Goal: Task Accomplishment & Management: Manage account settings

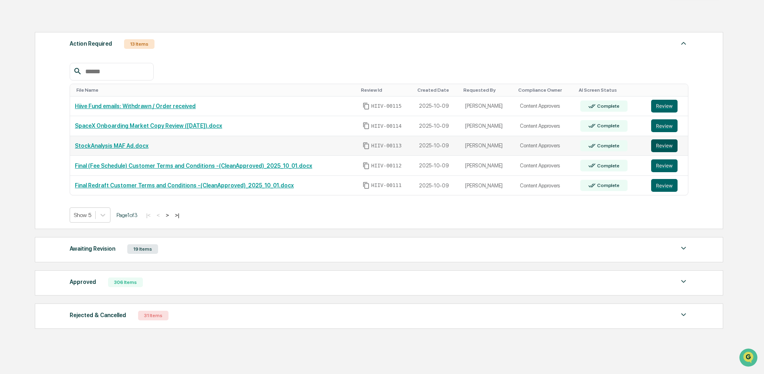
click at [661, 147] on button "Review" at bounding box center [665, 145] width 26 height 13
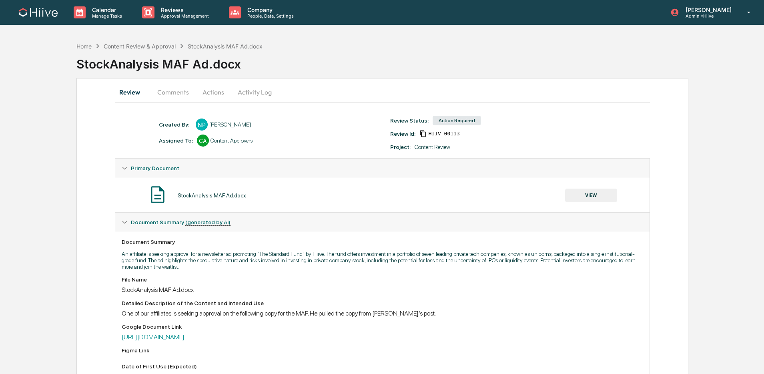
click at [249, 92] on button "Activity Log" at bounding box center [254, 91] width 47 height 19
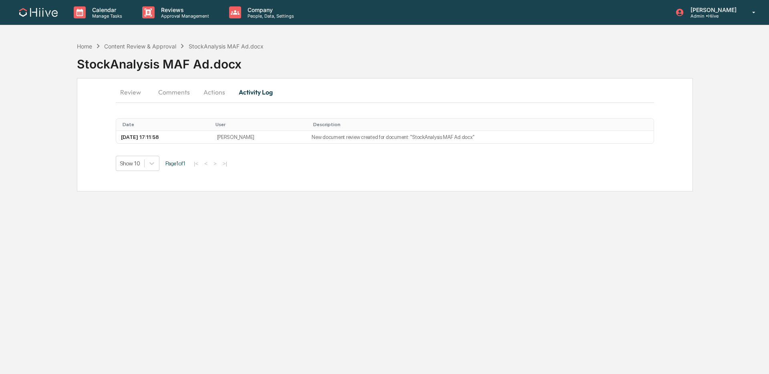
click at [212, 88] on button "Actions" at bounding box center [214, 91] width 36 height 19
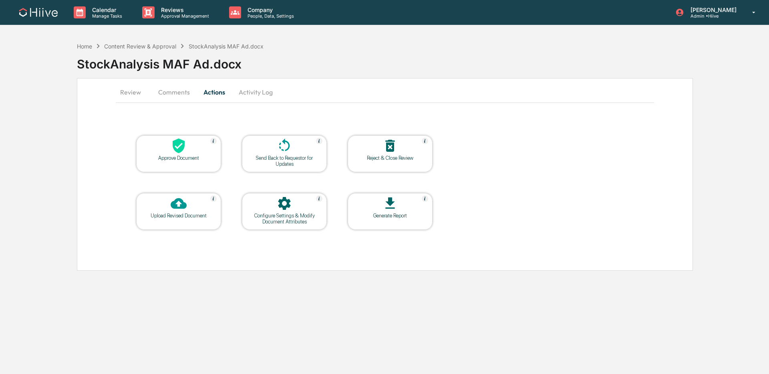
click at [284, 152] on icon at bounding box center [284, 146] width 16 height 16
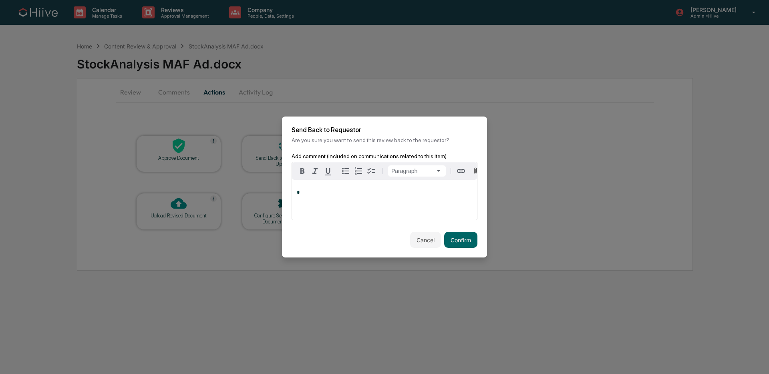
click at [321, 192] on p "*" at bounding box center [384, 193] width 175 height 6
click at [447, 233] on button "Confirm" at bounding box center [460, 240] width 33 height 16
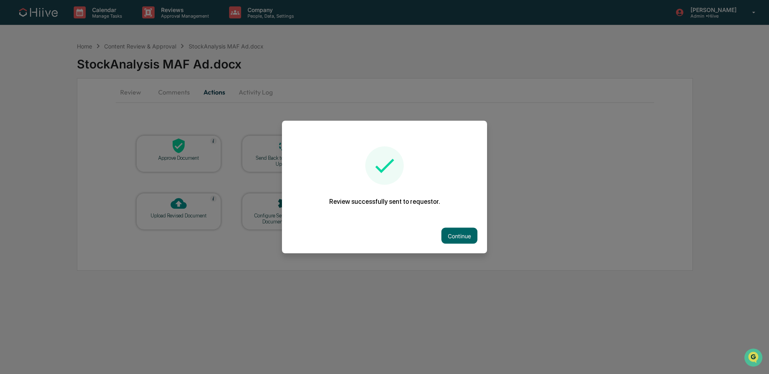
click at [177, 18] on div at bounding box center [384, 187] width 769 height 374
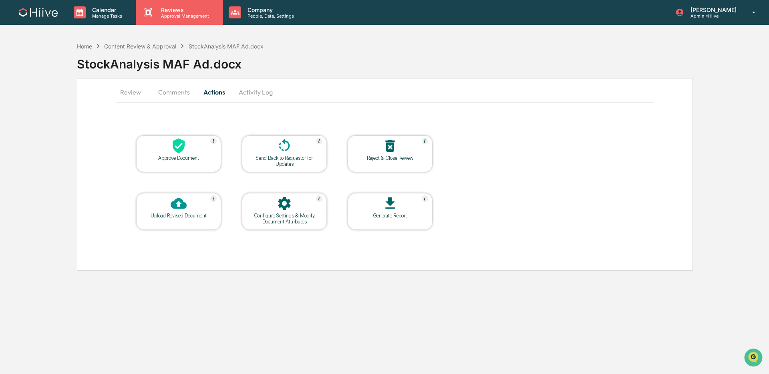
click at [165, 17] on p "Approval Management" at bounding box center [184, 16] width 58 height 6
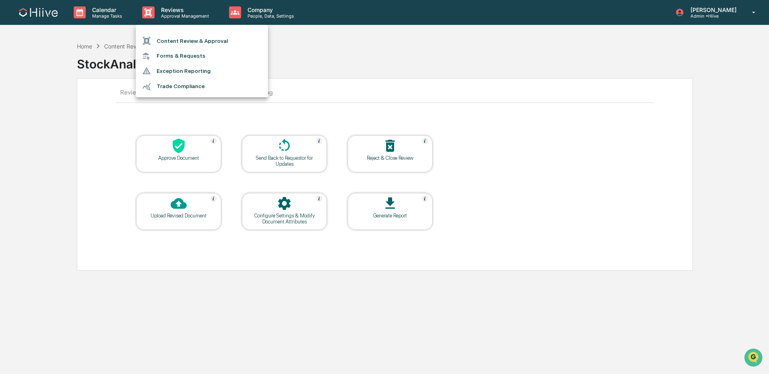
click at [193, 41] on li "Content Review & Approval" at bounding box center [202, 40] width 132 height 15
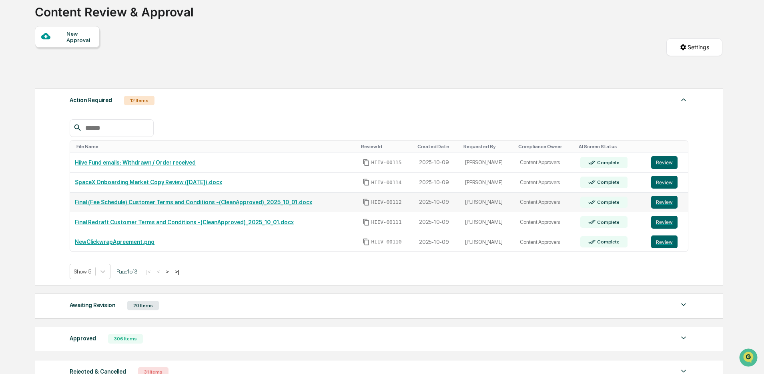
scroll to position [60, 0]
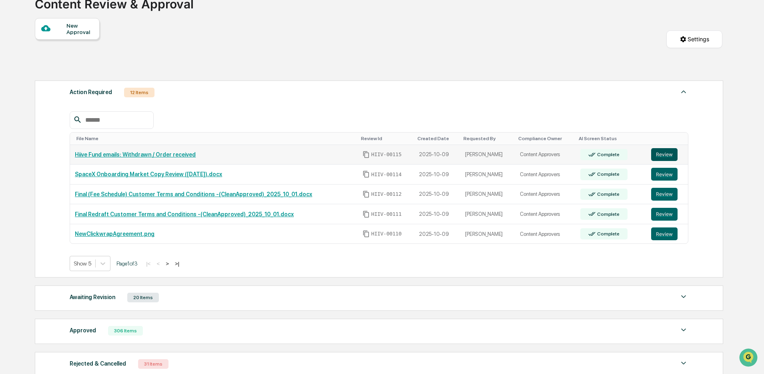
click at [662, 157] on button "Review" at bounding box center [665, 154] width 26 height 13
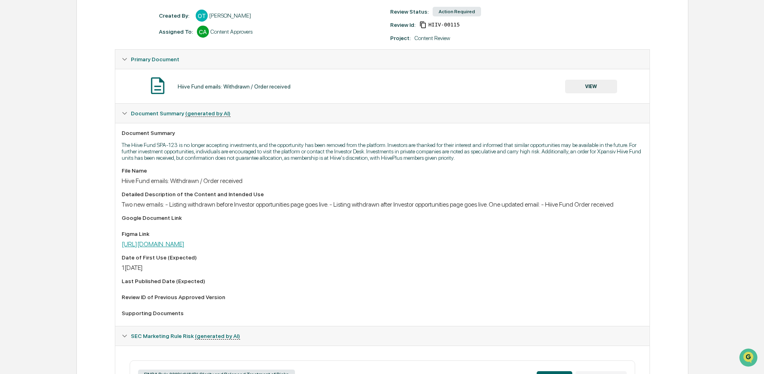
click at [185, 248] on link "https://www.figma.com/board/yKJ9HXuRuMluztbRnvZnl7/Investor---Content-board?nod…" at bounding box center [153, 244] width 63 height 8
click at [585, 92] on button "VIEW" at bounding box center [591, 87] width 52 height 14
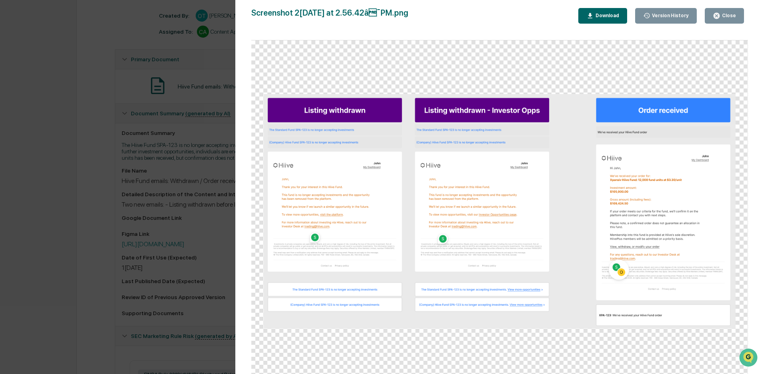
drag, startPoint x: 615, startPoint y: 264, endPoint x: 672, endPoint y: 149, distance: 128.0
click at [615, 264] on img at bounding box center [500, 211] width 472 height 234
drag, startPoint x: 713, startPoint y: 22, endPoint x: 698, endPoint y: 26, distance: 15.1
click at [713, 22] on button "Close" at bounding box center [724, 16] width 39 height 16
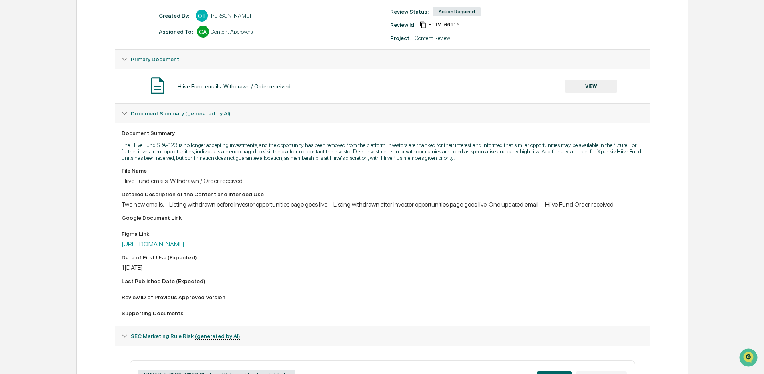
click at [582, 91] on button "VIEW" at bounding box center [591, 87] width 52 height 14
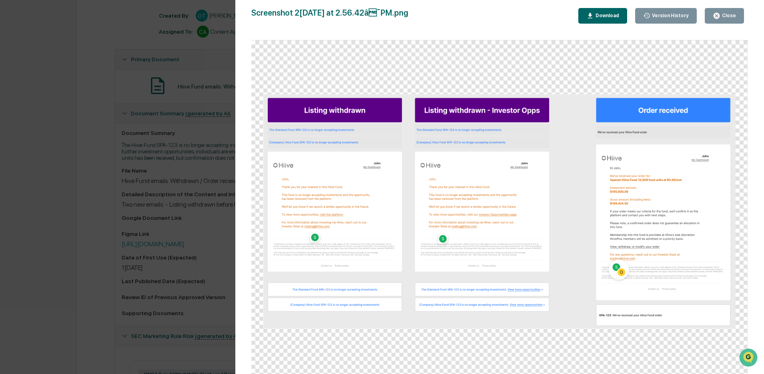
click at [720, 20] on button "Close" at bounding box center [724, 16] width 39 height 16
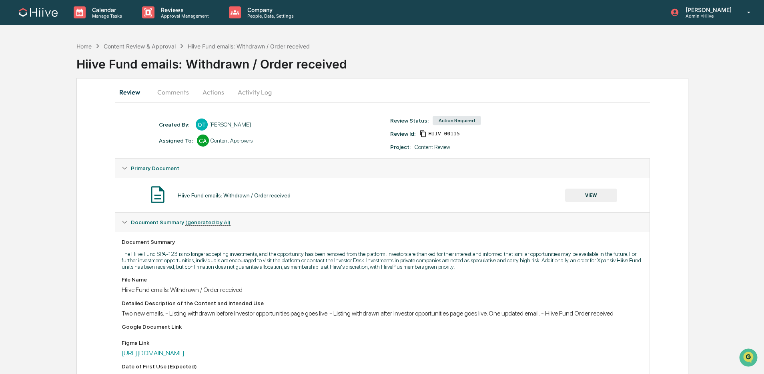
click at [261, 100] on button "Activity Log" at bounding box center [254, 91] width 47 height 19
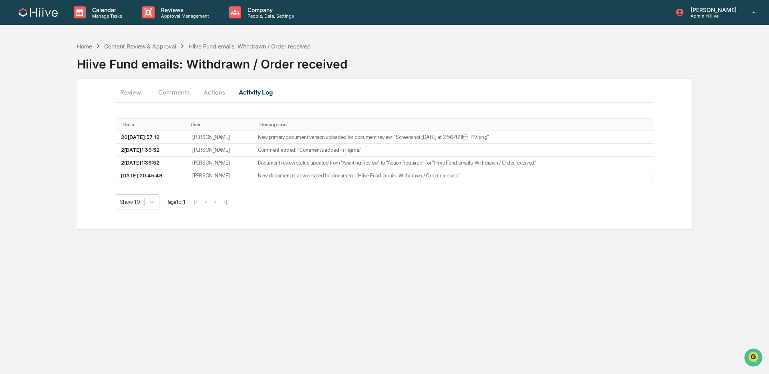
click at [223, 95] on button "Actions" at bounding box center [214, 91] width 36 height 19
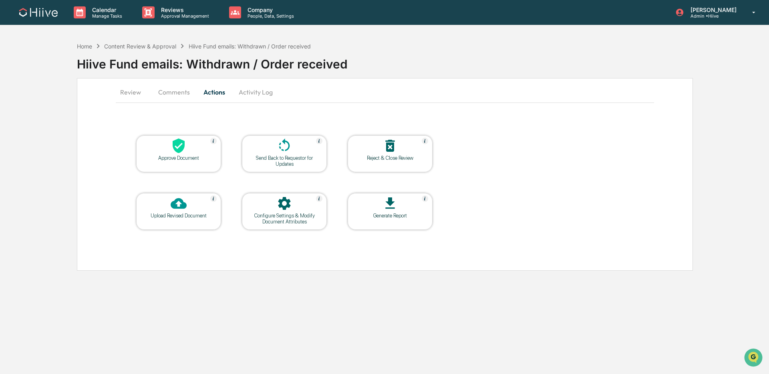
click at [278, 148] on icon at bounding box center [284, 146] width 16 height 16
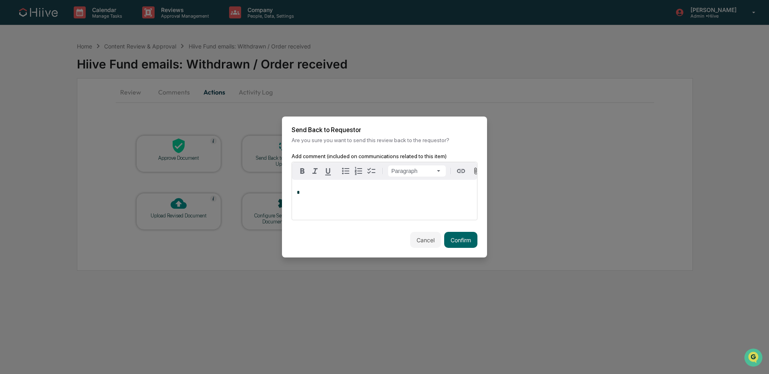
click at [359, 190] on p "*" at bounding box center [384, 193] width 175 height 6
click at [342, 200] on span "**********" at bounding box center [382, 195] width 170 height 11
click at [471, 238] on button "Confirm" at bounding box center [460, 240] width 33 height 16
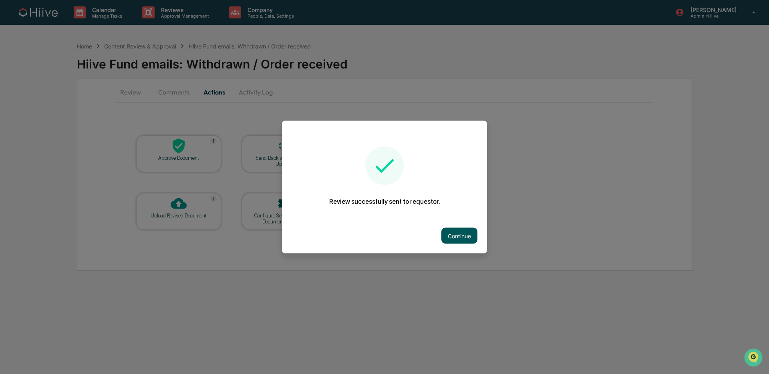
click at [451, 235] on button "Continue" at bounding box center [459, 236] width 36 height 16
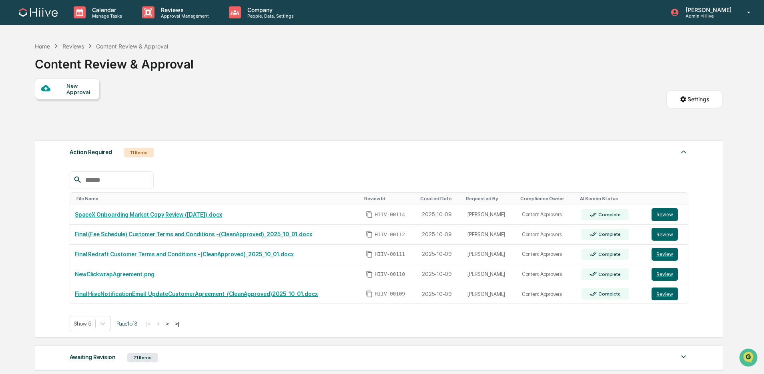
click at [171, 326] on button ">" at bounding box center [167, 323] width 8 height 7
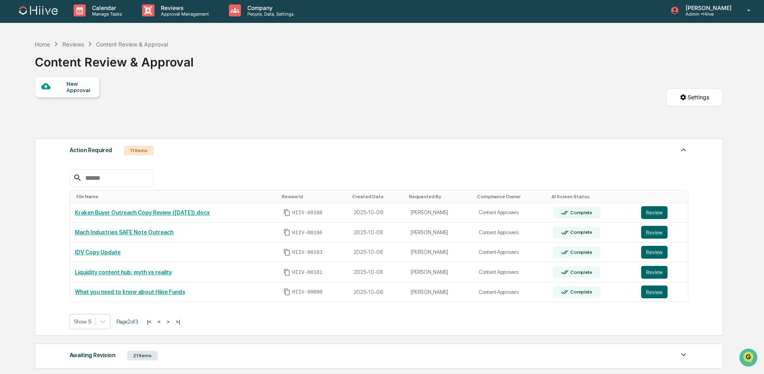
scroll to position [4, 0]
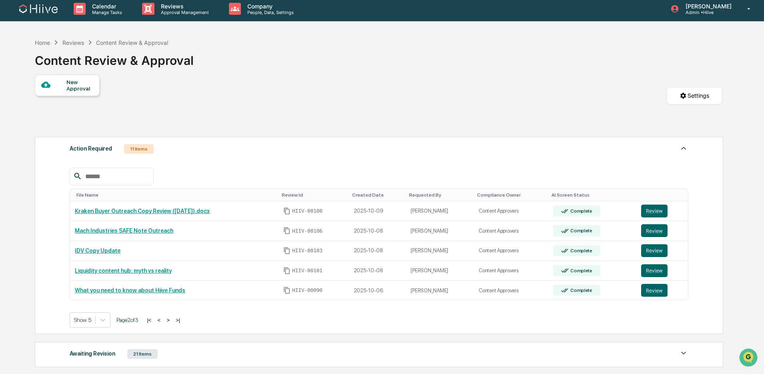
click at [177, 326] on div "Show 5 Page 2 of 3 |< < > >|" at bounding box center [379, 319] width 619 height 15
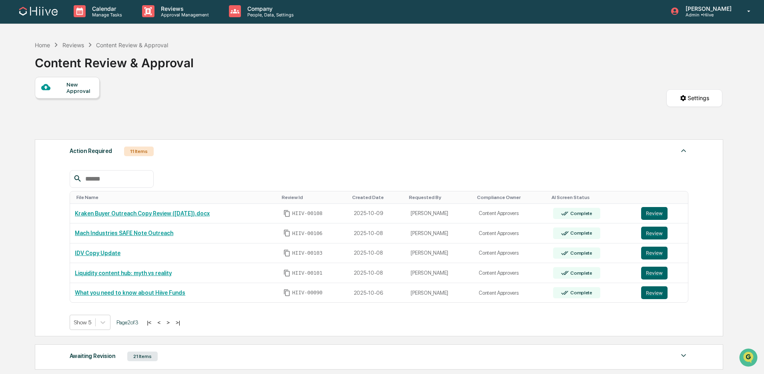
click at [172, 322] on button ">" at bounding box center [168, 322] width 8 height 7
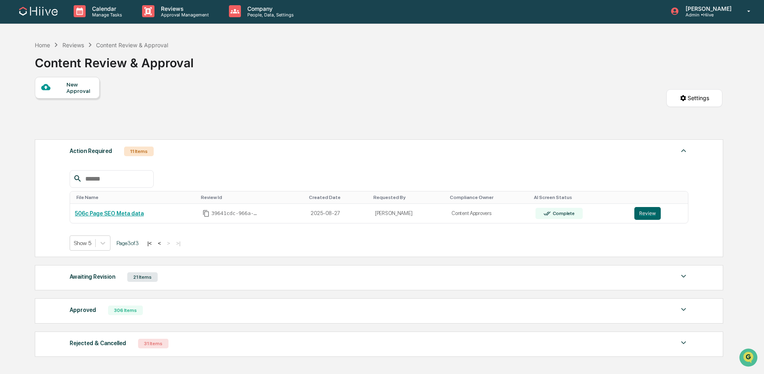
scroll to position [2, 0]
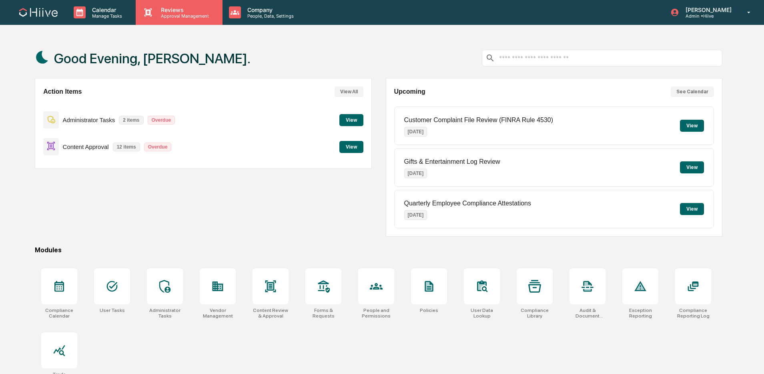
click at [167, 21] on div "Reviews Approval Management" at bounding box center [179, 12] width 86 height 25
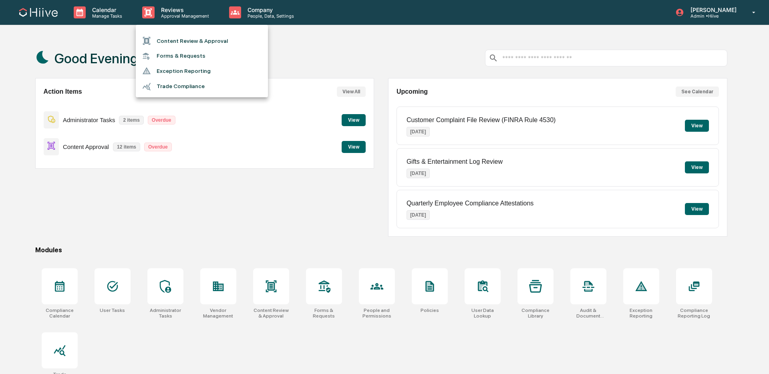
click at [173, 39] on li "Content Review & Approval" at bounding box center [202, 40] width 132 height 15
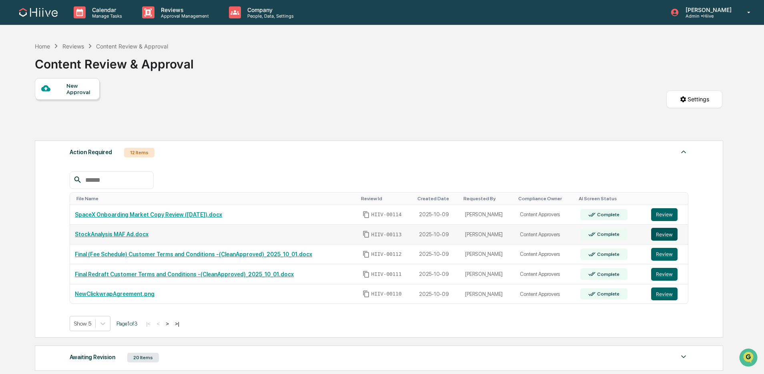
click at [659, 232] on button "Review" at bounding box center [665, 234] width 26 height 13
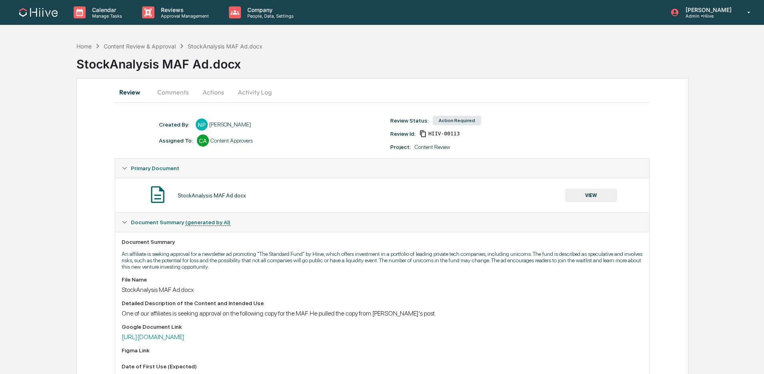
click at [590, 199] on button "VIEW" at bounding box center [591, 196] width 52 height 14
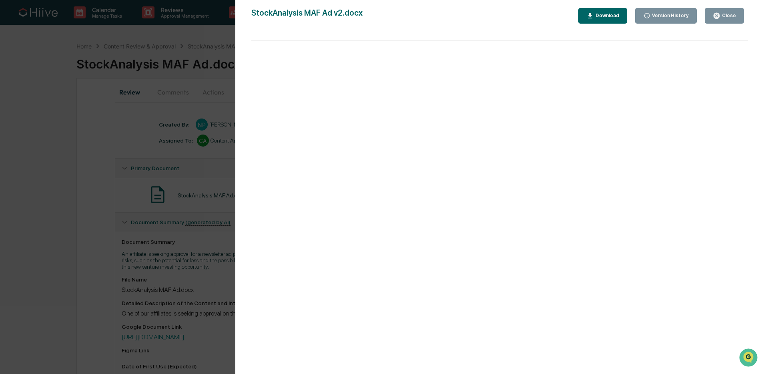
click at [734, 18] on div "Close" at bounding box center [729, 16] width 16 height 6
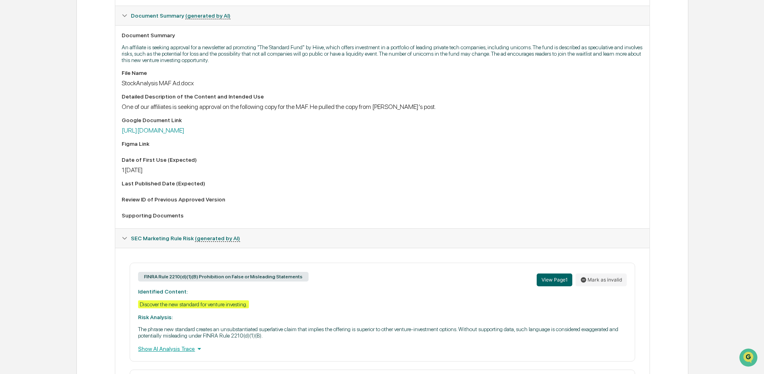
scroll to position [205, 0]
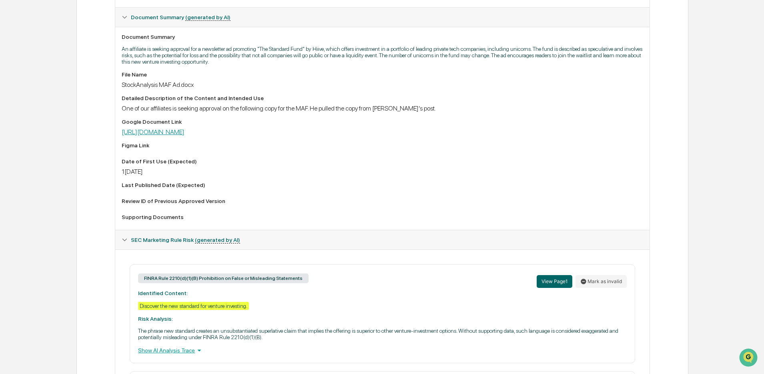
click at [185, 134] on link "[URL][DOMAIN_NAME]" at bounding box center [153, 132] width 63 height 8
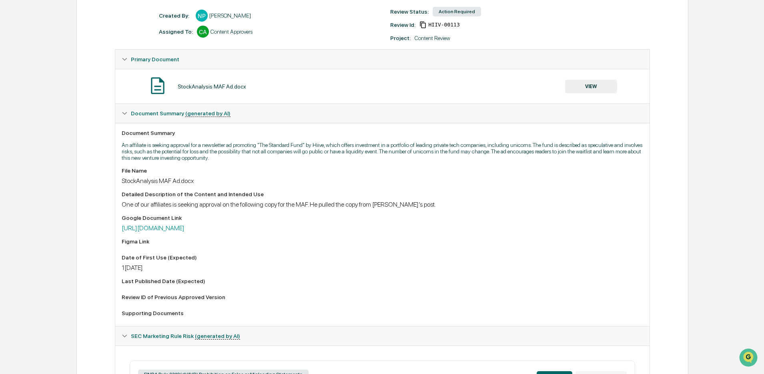
scroll to position [86, 0]
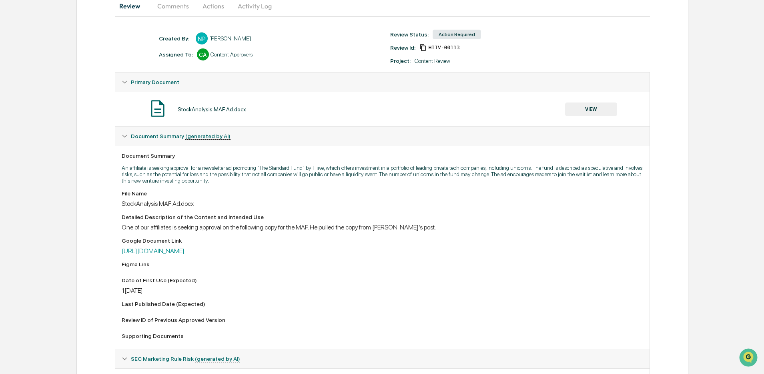
click at [590, 112] on button "VIEW" at bounding box center [591, 110] width 52 height 14
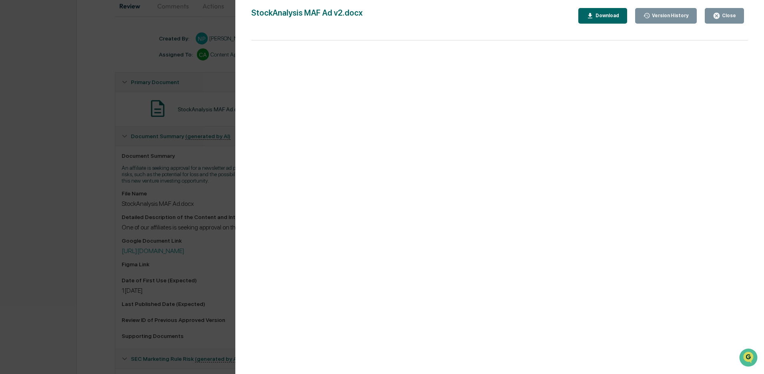
drag, startPoint x: 732, startPoint y: 19, endPoint x: 633, endPoint y: 29, distance: 99.5
click at [732, 19] on div "Close" at bounding box center [724, 16] width 23 height 8
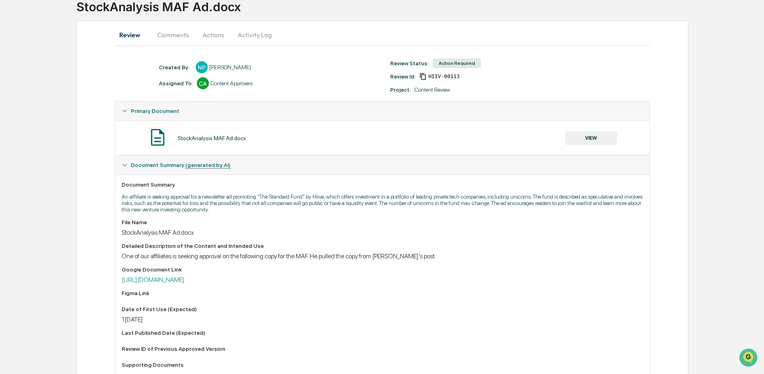
scroll to position [1, 0]
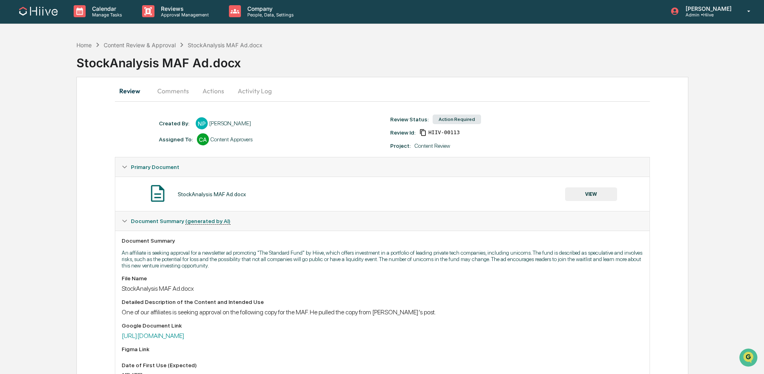
click at [259, 89] on button "Activity Log" at bounding box center [254, 90] width 47 height 19
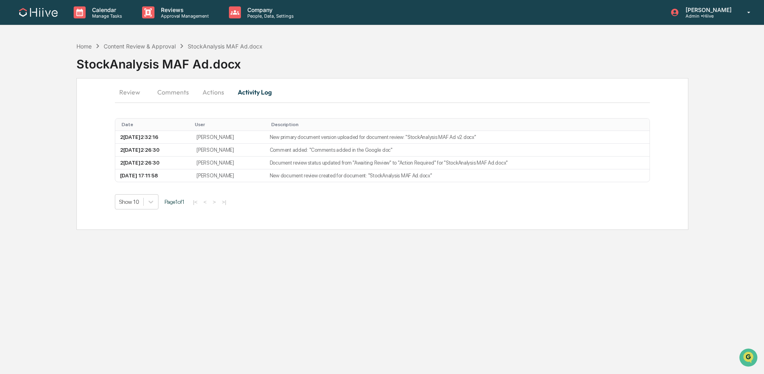
scroll to position [0, 0]
drag, startPoint x: 167, startPoint y: 96, endPoint x: 161, endPoint y: 92, distance: 7.0
click at [167, 95] on button "Comments" at bounding box center [174, 91] width 44 height 19
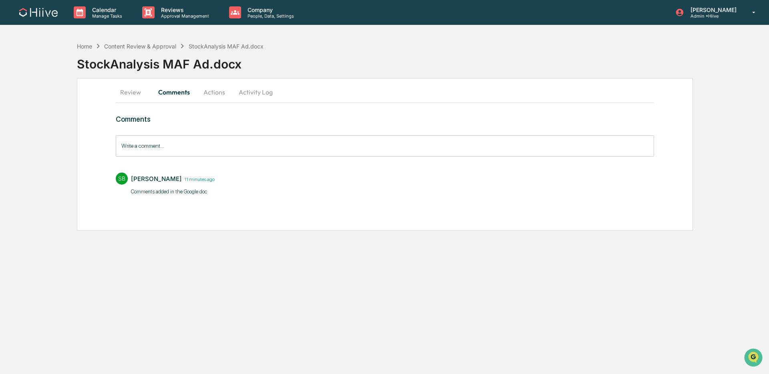
click at [253, 90] on button "Activity Log" at bounding box center [255, 91] width 47 height 19
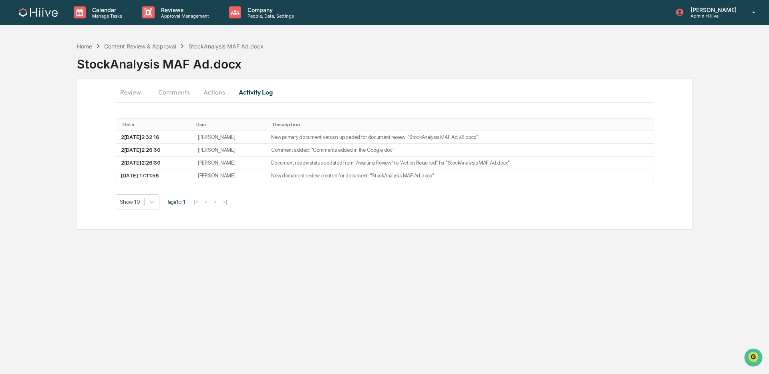
click at [224, 94] on button "Actions" at bounding box center [214, 91] width 36 height 19
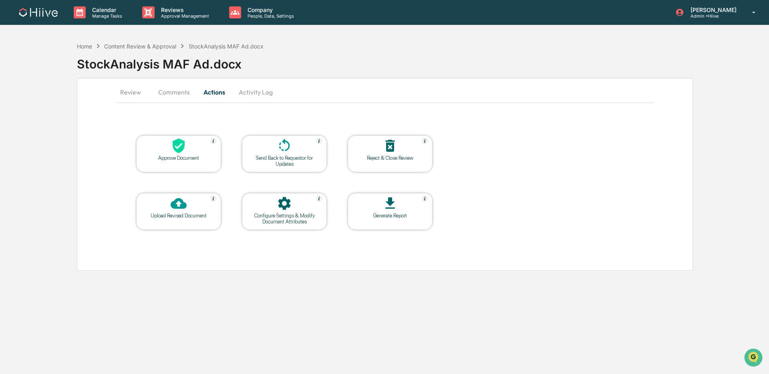
click at [274, 150] on div at bounding box center [284, 146] width 80 height 17
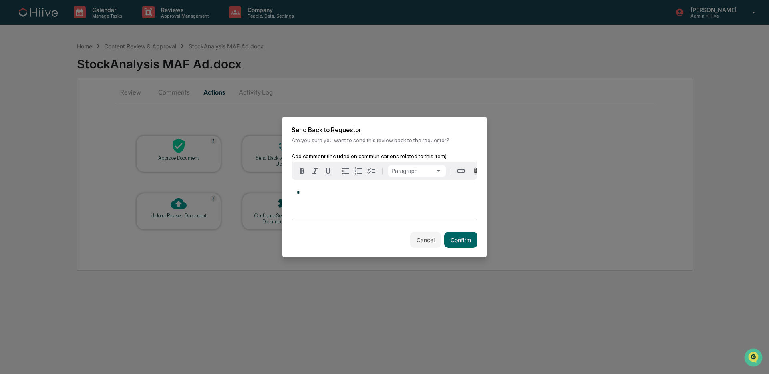
drag, startPoint x: 442, startPoint y: 237, endPoint x: 438, endPoint y: 236, distance: 4.1
click at [444, 237] on button "Confirm" at bounding box center [460, 240] width 33 height 16
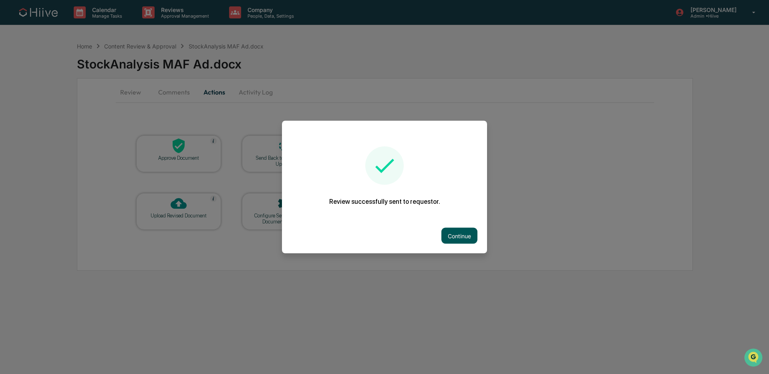
click at [462, 230] on button "Continue" at bounding box center [459, 236] width 36 height 16
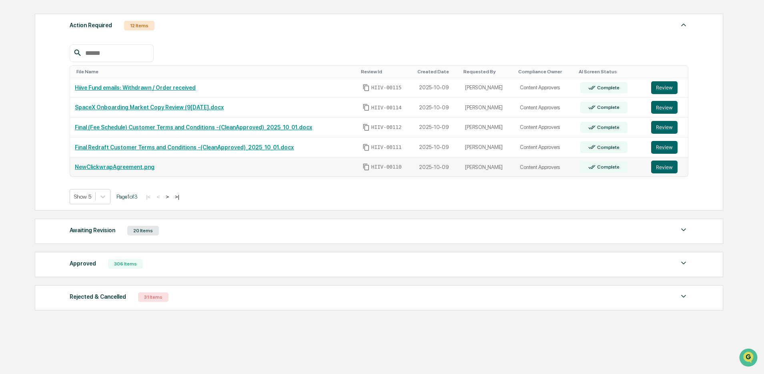
scroll to position [139, 0]
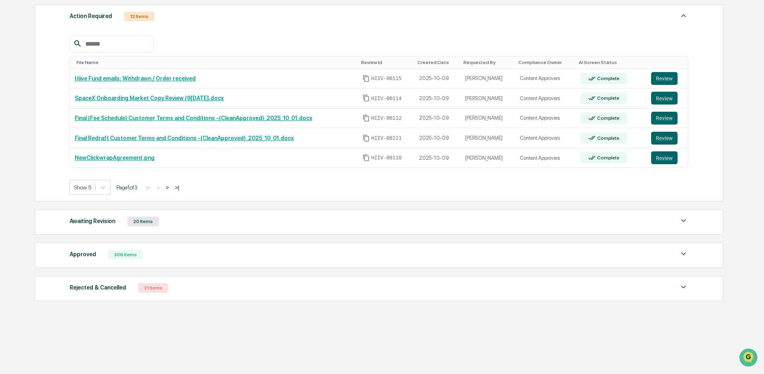
click at [171, 185] on button ">" at bounding box center [167, 187] width 8 height 7
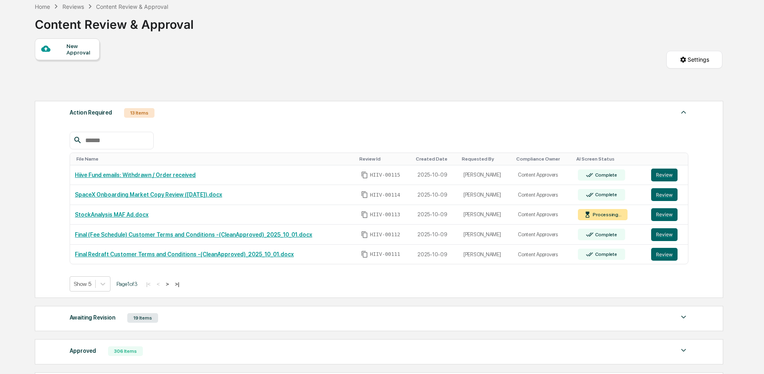
scroll to position [66, 0]
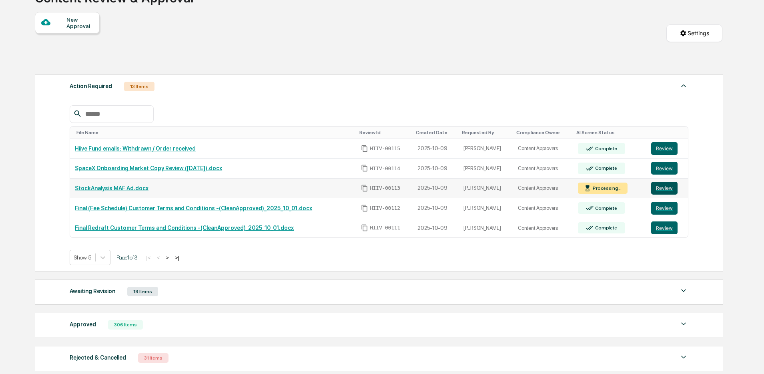
click at [670, 187] on button "Review" at bounding box center [665, 188] width 26 height 13
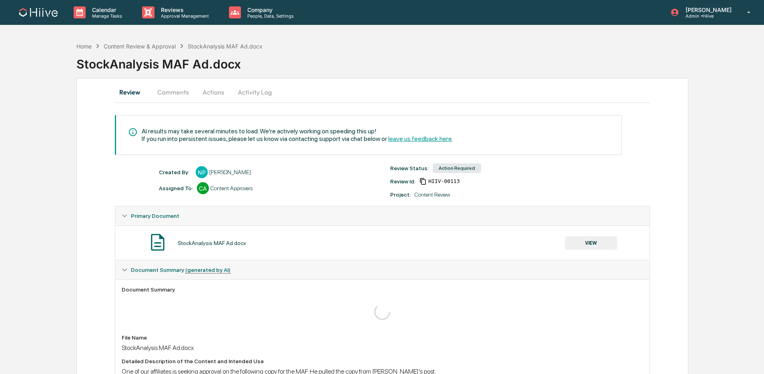
click at [574, 241] on button "VIEW" at bounding box center [591, 243] width 52 height 14
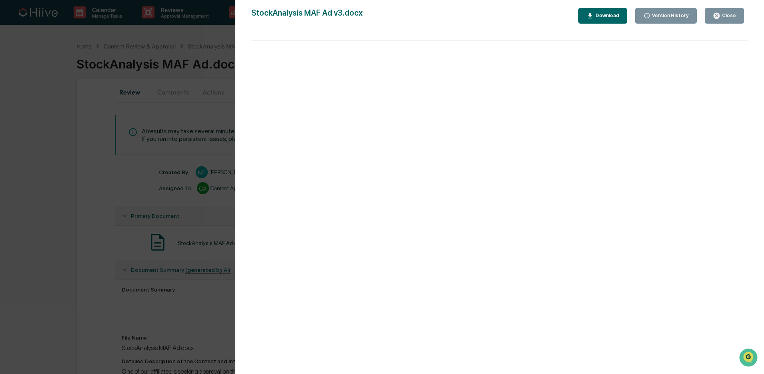
drag, startPoint x: 165, startPoint y: 206, endPoint x: 183, endPoint y: 209, distance: 18.2
click at [165, 206] on div "Version History 10/09/2025, 10:41 PM Nathan Prescott 10/09/2025, 10:32 PM Natha…" at bounding box center [382, 187] width 764 height 374
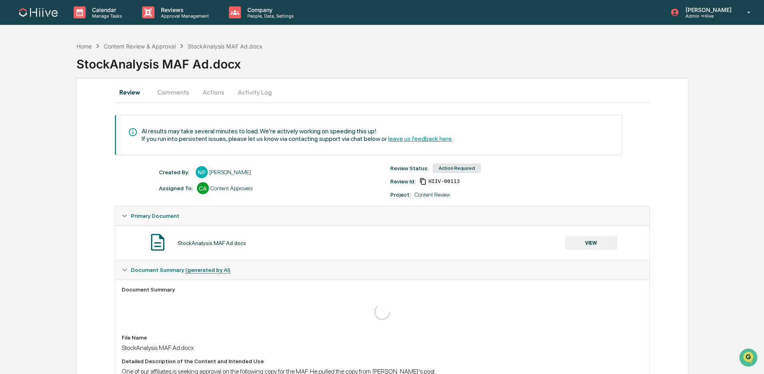
drag, startPoint x: 175, startPoint y: 93, endPoint x: 173, endPoint y: 106, distance: 13.0
click at [175, 93] on button "Comments" at bounding box center [173, 91] width 44 height 19
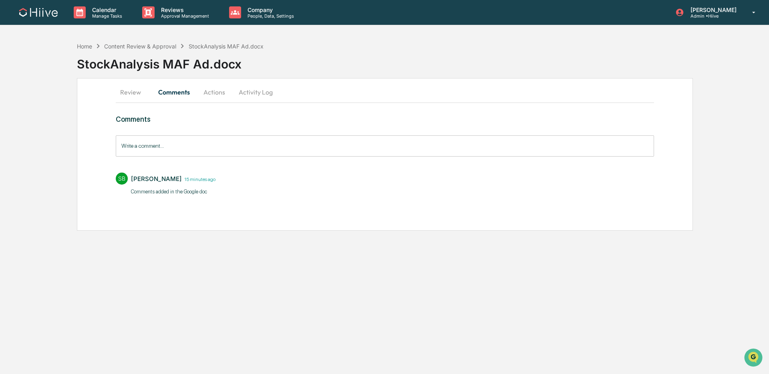
click at [188, 149] on input "Write a comment..." at bounding box center [385, 145] width 538 height 21
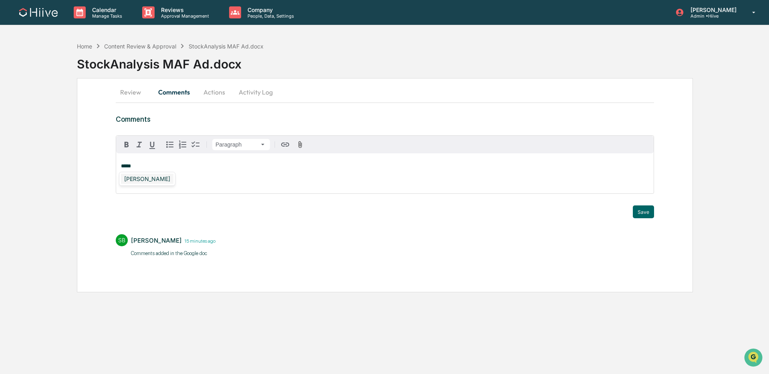
click at [149, 183] on div "Susan Woodard" at bounding box center [147, 179] width 52 height 10
drag, startPoint x: 640, startPoint y: 211, endPoint x: 630, endPoint y: 209, distance: 9.7
click at [640, 211] on button "Save" at bounding box center [643, 211] width 21 height 13
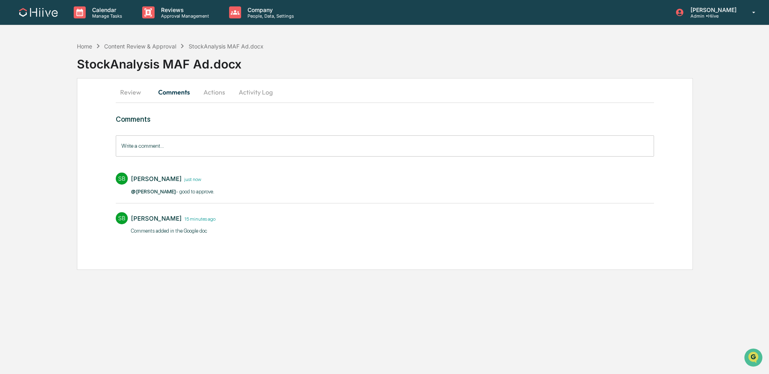
click at [211, 93] on button "Actions" at bounding box center [214, 91] width 36 height 19
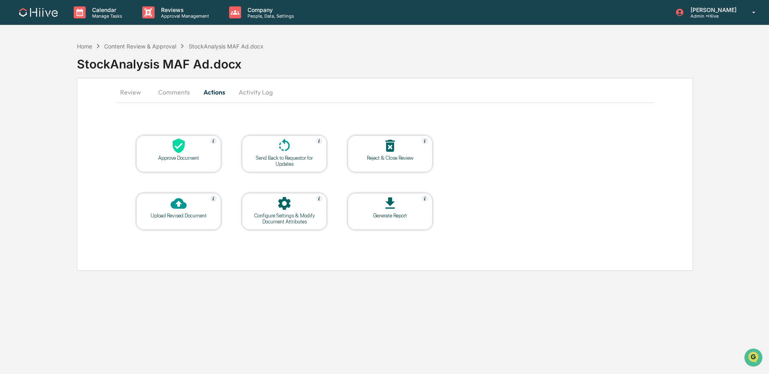
drag, startPoint x: 164, startPoint y: 94, endPoint x: 155, endPoint y: 93, distance: 9.0
click at [164, 94] on button "Comments" at bounding box center [174, 91] width 44 height 19
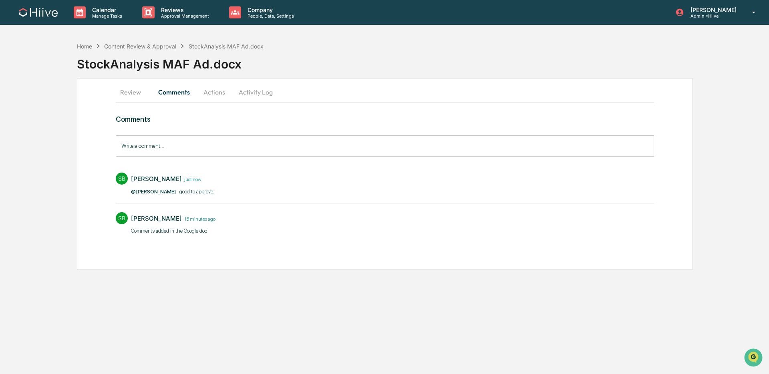
click at [126, 90] on button "Review" at bounding box center [134, 91] width 36 height 19
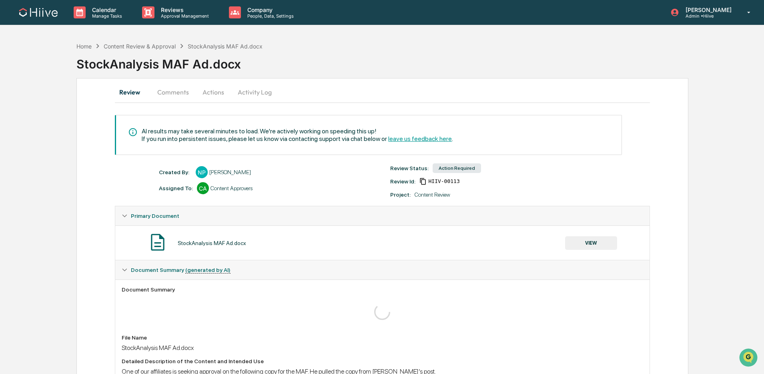
drag, startPoint x: 427, startPoint y: 181, endPoint x: 408, endPoint y: 179, distance: 19.0
click at [426, 181] on icon at bounding box center [423, 181] width 6 height 7
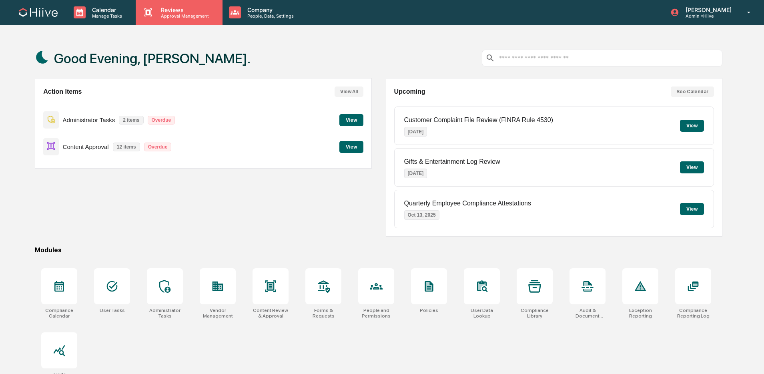
click at [165, 14] on p "Approval Management" at bounding box center [184, 16] width 58 height 6
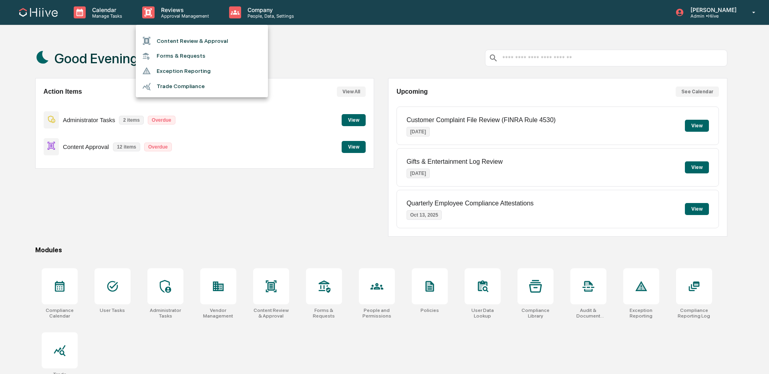
click at [178, 40] on li "Content Review & Approval" at bounding box center [202, 40] width 132 height 15
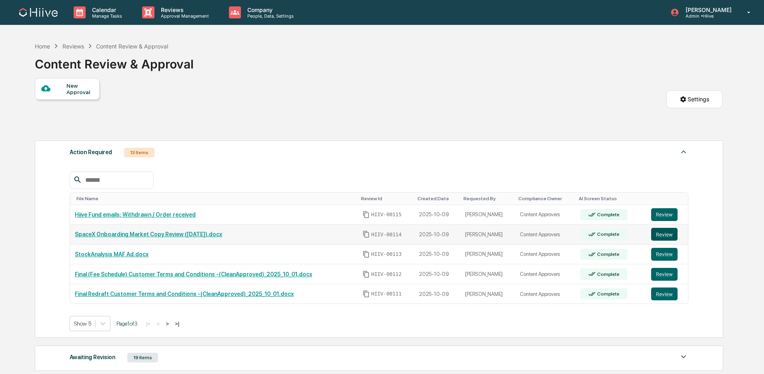
click at [667, 238] on button "Review" at bounding box center [665, 234] width 26 height 13
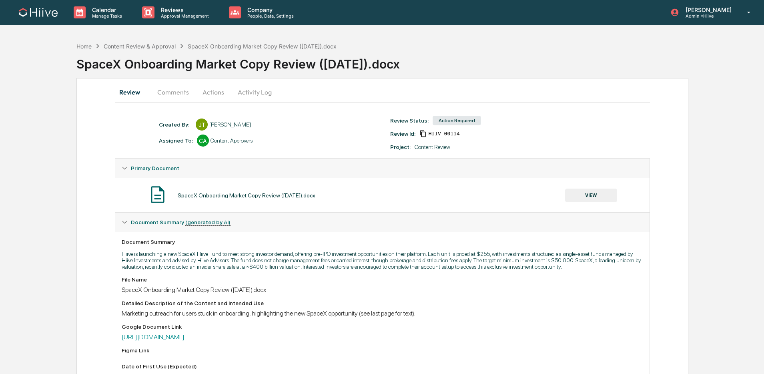
click at [173, 90] on button "Comments" at bounding box center [173, 91] width 44 height 19
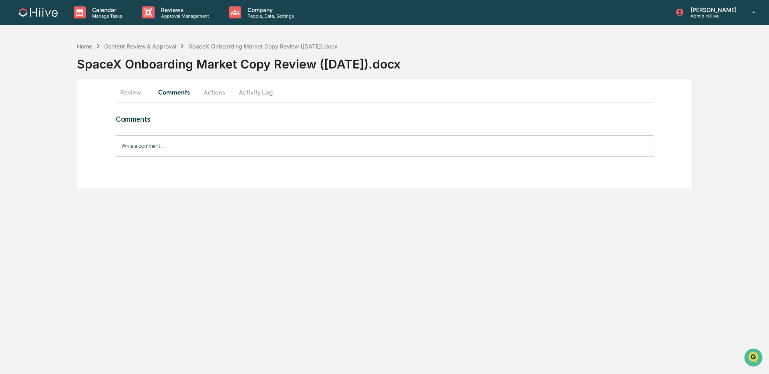
click at [139, 96] on button "Review" at bounding box center [134, 91] width 36 height 19
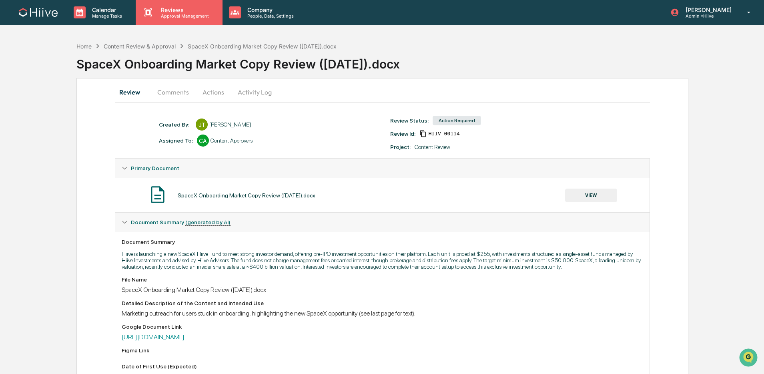
click at [175, 11] on p "Reviews" at bounding box center [184, 9] width 58 height 7
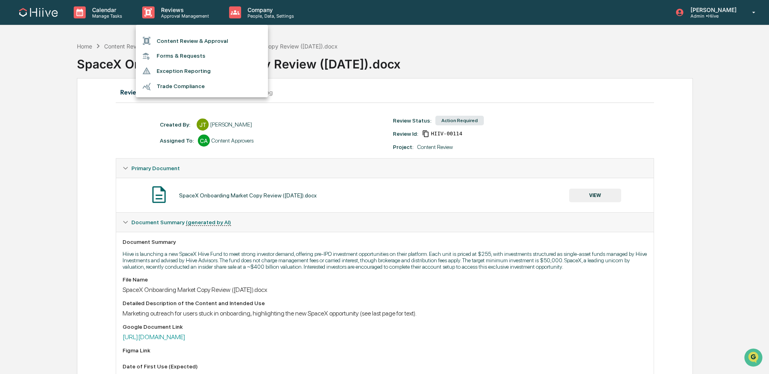
click at [167, 37] on li "Content Review & Approval" at bounding box center [202, 40] width 132 height 15
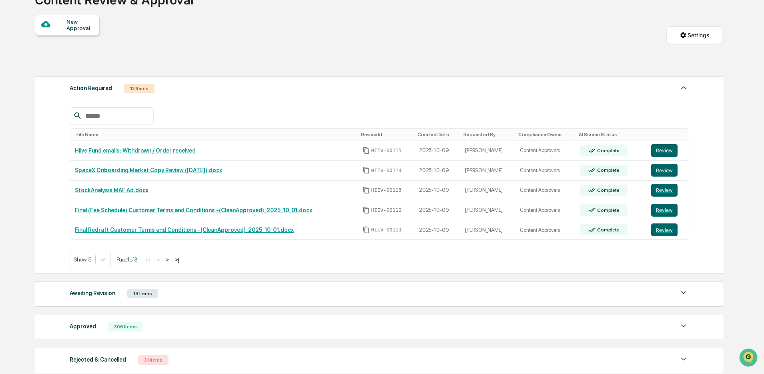
scroll to position [139, 0]
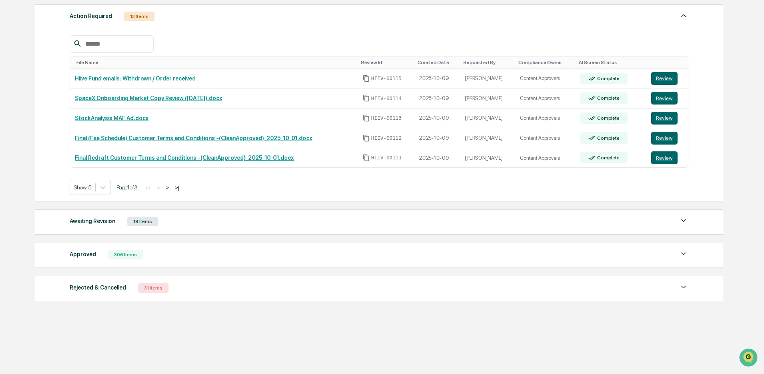
click at [193, 258] on div "Approved 306 Items" at bounding box center [379, 254] width 619 height 11
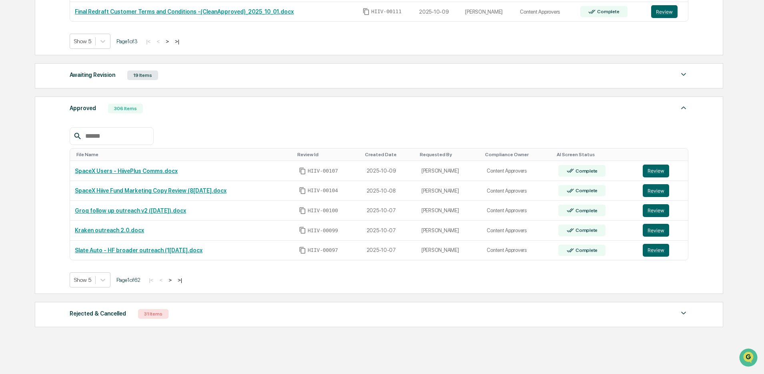
scroll to position [279, 0]
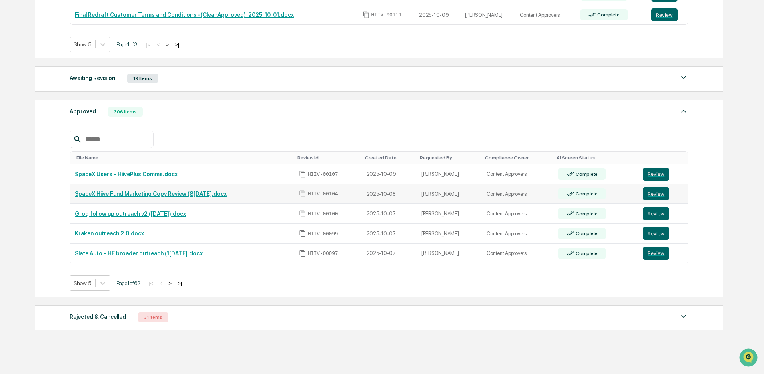
click at [176, 197] on link "SpaceX Hiive Fund Marketing Copy Review (8[DATE].docx" at bounding box center [151, 194] width 152 height 6
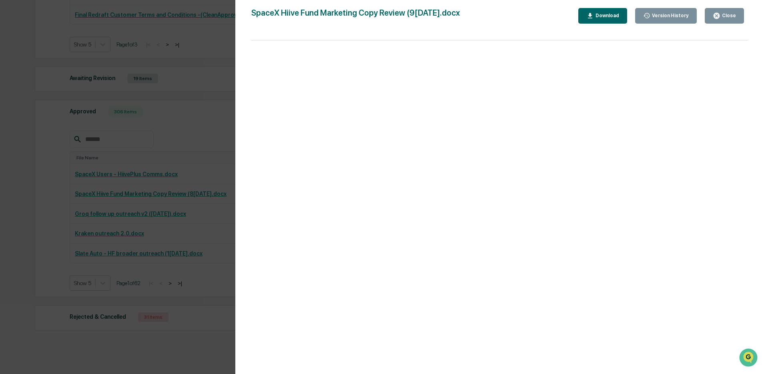
scroll to position [312, 0]
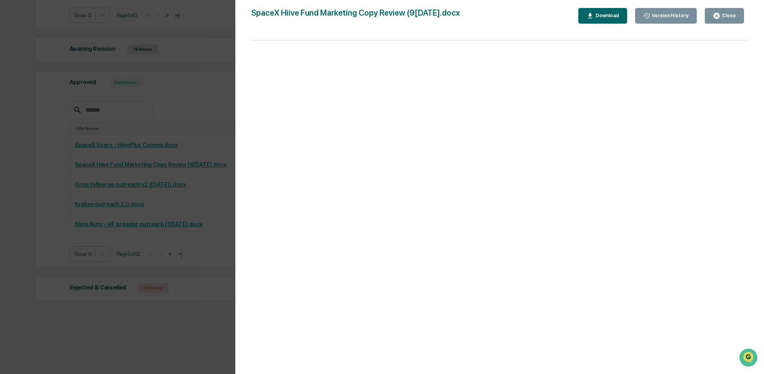
click at [199, 125] on div "Version History 1[DATE]5:35 PM[PERSON_NAME] 1[DATE]3:38 PM[PERSON_NAME] 1[DATE]…" at bounding box center [382, 187] width 764 height 374
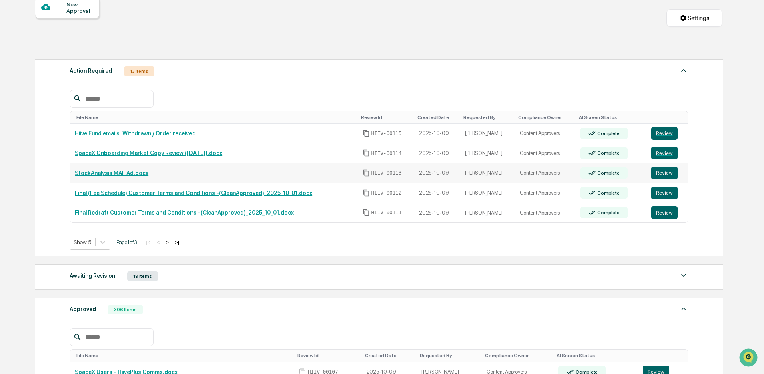
scroll to position [67, 0]
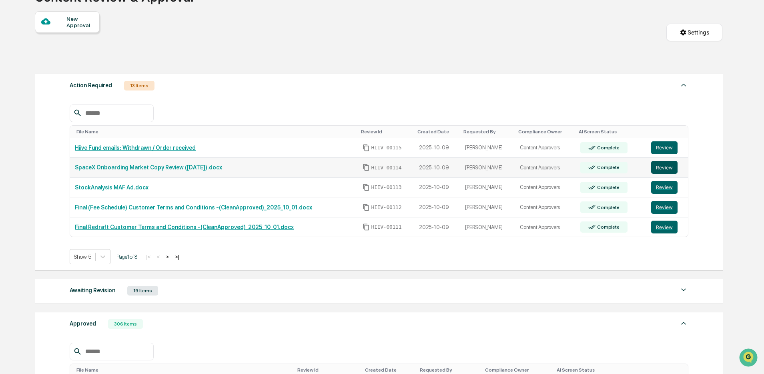
click at [665, 171] on button "Review" at bounding box center [665, 167] width 26 height 13
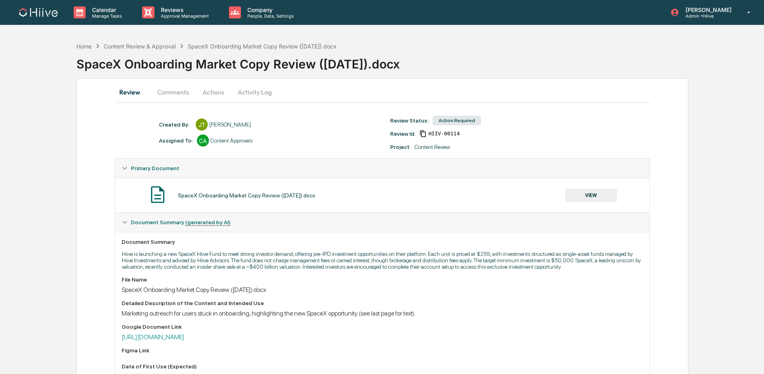
click at [604, 199] on button "VIEW" at bounding box center [591, 196] width 52 height 14
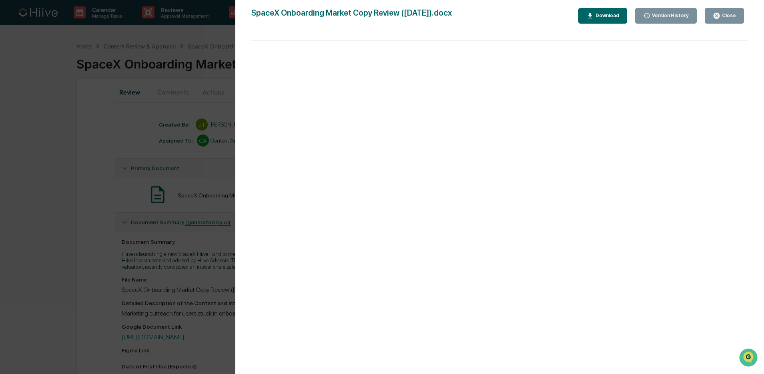
click at [723, 14] on div "Close" at bounding box center [729, 16] width 16 height 6
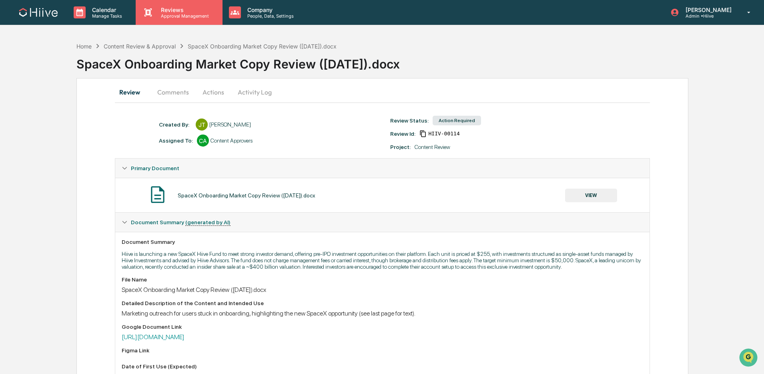
click at [194, 20] on div "Reviews Approval Management" at bounding box center [179, 12] width 86 height 25
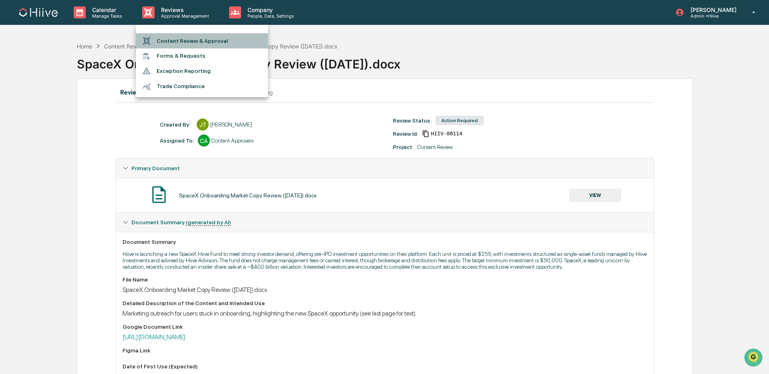
click at [196, 38] on li "Content Review & Approval" at bounding box center [202, 40] width 132 height 15
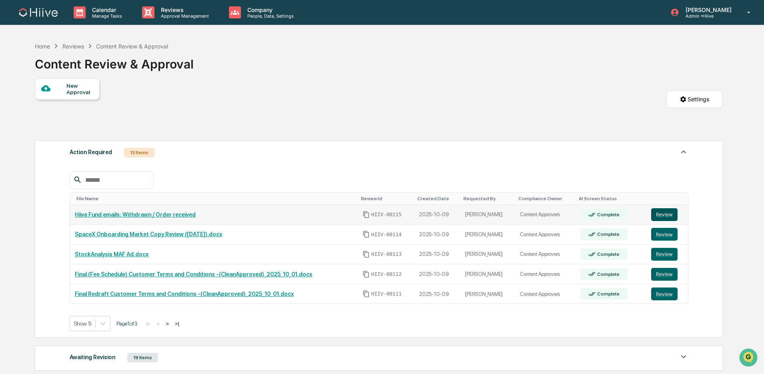
click at [669, 217] on button "Review" at bounding box center [665, 214] width 26 height 13
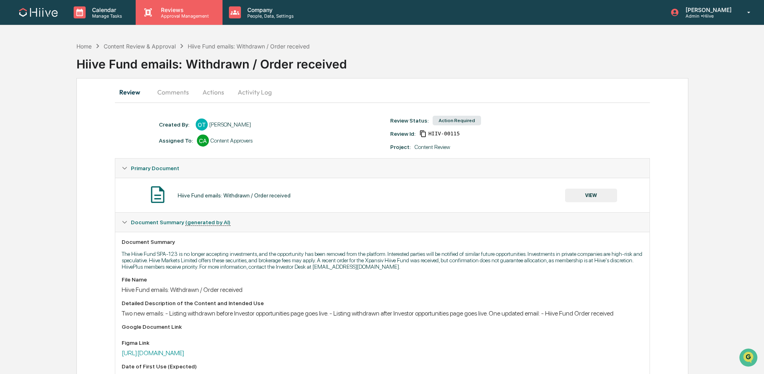
click at [175, 15] on p "Approval Management" at bounding box center [184, 16] width 58 height 6
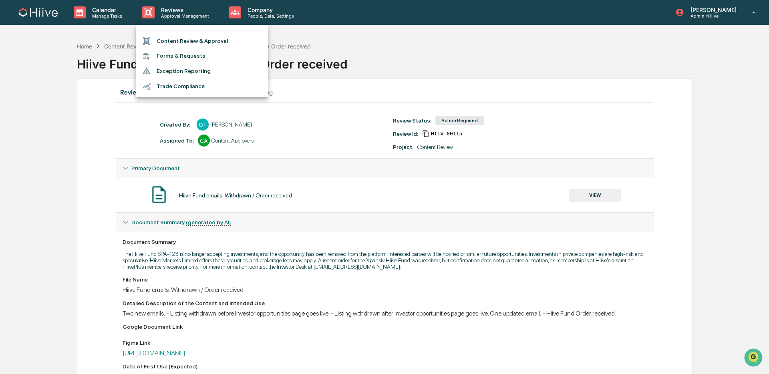
click at [178, 34] on li "Content Review & Approval" at bounding box center [202, 40] width 132 height 15
